Goal: Task Accomplishment & Management: Use online tool/utility

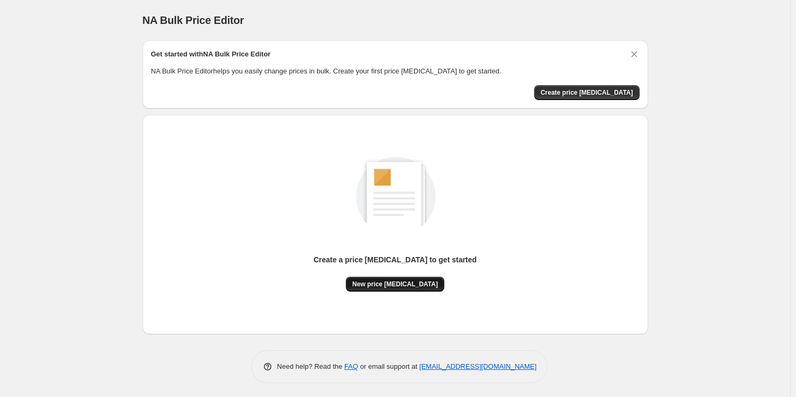
click at [387, 282] on span "New price [MEDICAL_DATA]" at bounding box center [395, 284] width 86 height 9
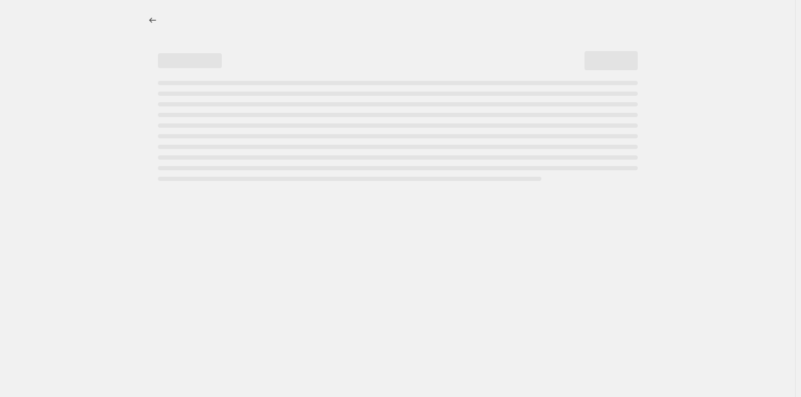
select select "percentage"
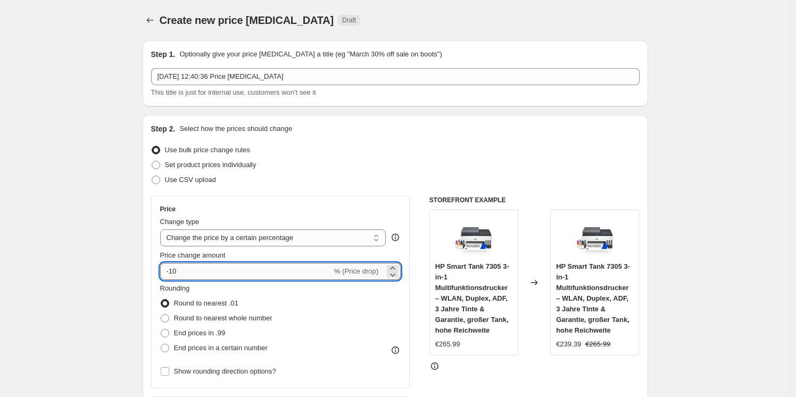
click at [270, 277] on input "-10" at bounding box center [246, 271] width 172 height 17
type input "-1"
type input "-25"
click at [430, 322] on div "Price Change type Change the price to a certain amount Change the price by a ce…" at bounding box center [395, 326] width 488 height 261
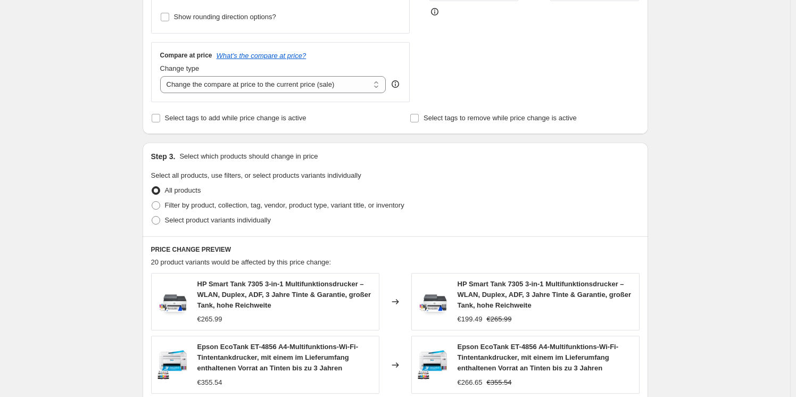
scroll to position [700, 0]
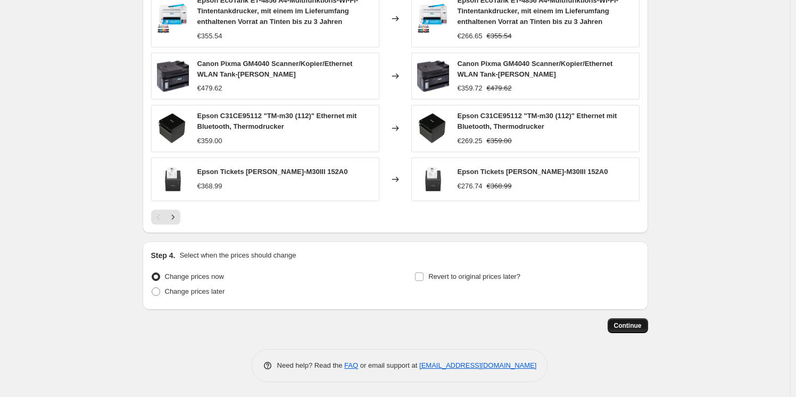
click at [626, 325] on span "Continue" at bounding box center [628, 325] width 28 height 9
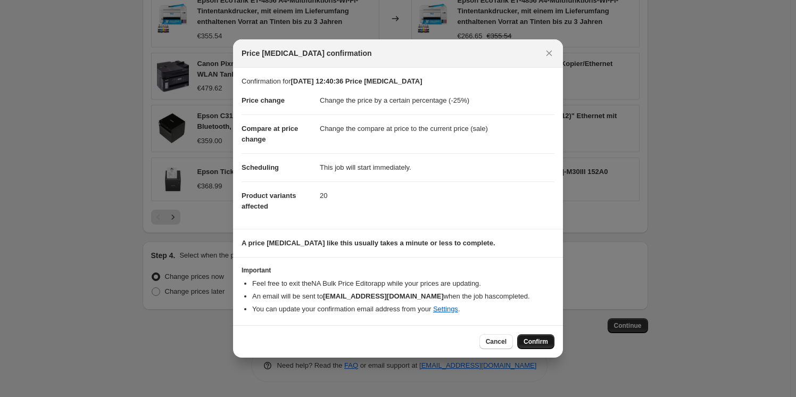
click at [535, 340] on span "Confirm" at bounding box center [535, 341] width 24 height 9
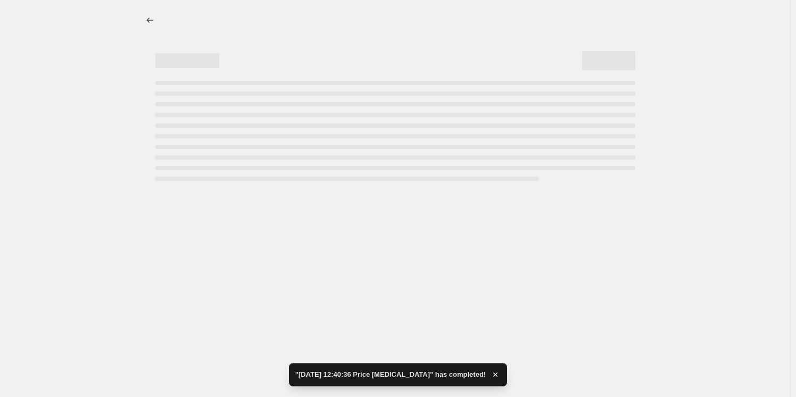
select select "percentage"
